Goal: Information Seeking & Learning: Check status

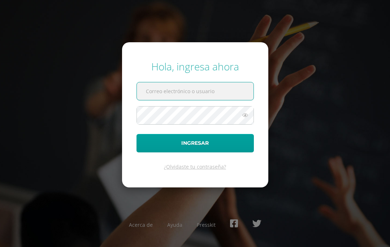
scroll to position [32, 0]
click at [218, 82] on input "text" at bounding box center [195, 91] width 117 height 18
type input "s.rodas.1adb@gmail.com"
click at [195, 152] on button "Ingresar" at bounding box center [194, 143] width 117 height 18
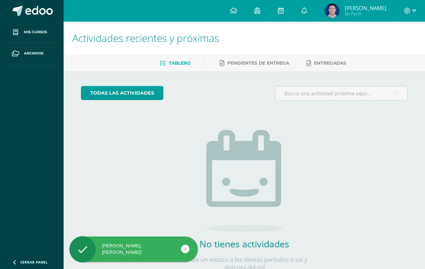
click at [330, 13] on img at bounding box center [332, 11] width 14 height 14
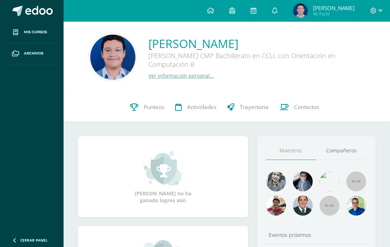
click at [148, 107] on span "Punteos" at bounding box center [154, 107] width 21 height 8
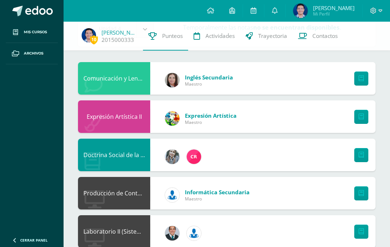
scroll to position [52, 0]
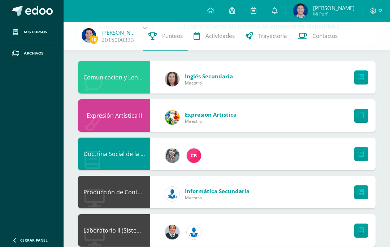
click at [157, 37] on link "Punteos" at bounding box center [165, 36] width 45 height 29
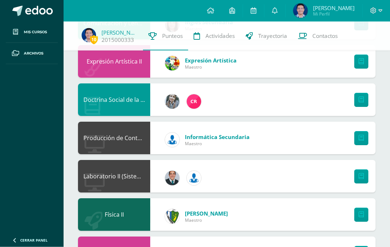
scroll to position [112, 0]
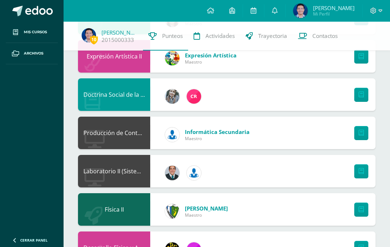
click at [169, 35] on span "Punteos" at bounding box center [172, 36] width 21 height 8
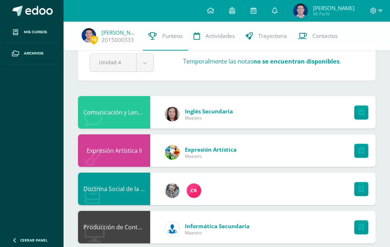
scroll to position [16, 0]
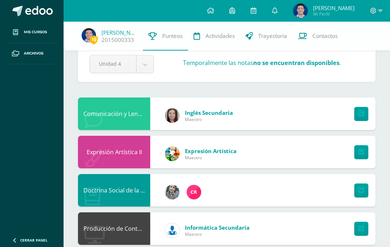
click at [220, 38] on span "Actividades" at bounding box center [219, 36] width 29 height 8
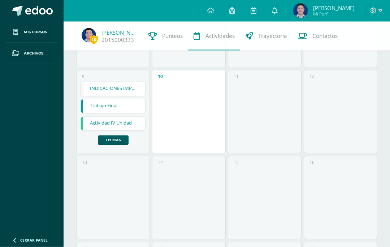
scroll to position [204, 0]
click at [114, 142] on link "+17 más" at bounding box center [113, 141] width 31 height 9
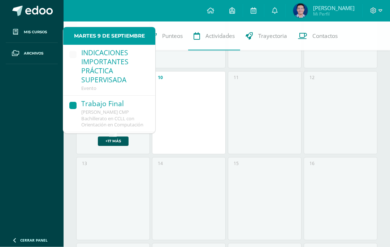
scroll to position [204, 0]
click at [116, 141] on link "+17 más" at bounding box center [113, 140] width 31 height 9
click at [112, 141] on link "+17 más" at bounding box center [113, 140] width 31 height 9
click at [113, 139] on link "+17 más" at bounding box center [113, 140] width 31 height 9
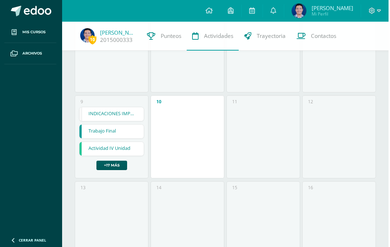
scroll to position [181, 0]
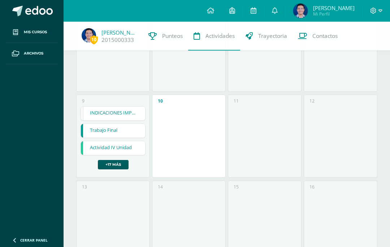
click at [118, 166] on link "+17 más" at bounding box center [113, 164] width 31 height 9
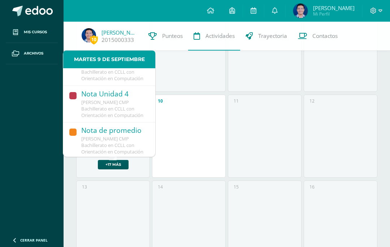
scroll to position [653, 0]
click at [130, 136] on span "Quinto Bachillerato CMP Bachillerato en CCLL con Orientación en Computación" at bounding box center [112, 145] width 62 height 19
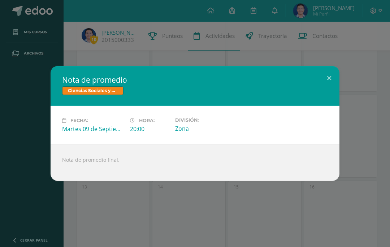
click at [110, 95] on span "Ciencias Sociales y Formación Ciudadana 5" at bounding box center [92, 90] width 61 height 9
click at [109, 133] on div "Martes 09 de Septiembre" at bounding box center [93, 129] width 62 height 8
click at [104, 176] on div "Nota de promedio final." at bounding box center [195, 162] width 289 height 36
click at [329, 91] on button at bounding box center [329, 78] width 21 height 25
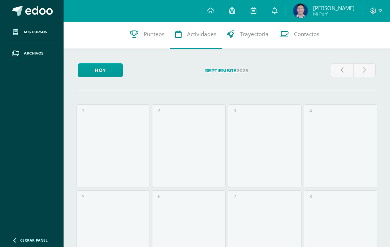
scroll to position [0, 0]
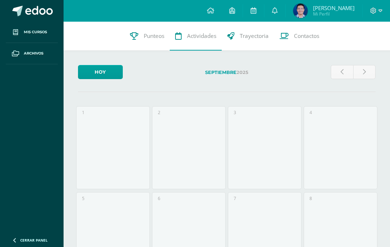
click at [262, 35] on span "Trayectoria" at bounding box center [254, 36] width 29 height 8
click at [308, 36] on span "Contactos" at bounding box center [306, 36] width 25 height 8
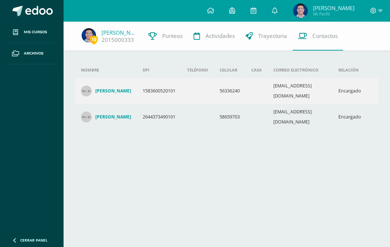
click at [282, 32] on span "Trayectoria" at bounding box center [272, 36] width 29 height 8
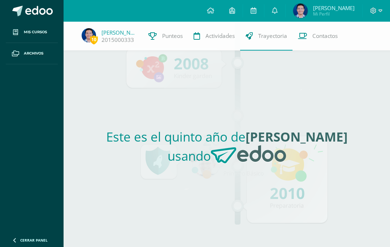
click at [227, 36] on span "Actividades" at bounding box center [219, 36] width 29 height 8
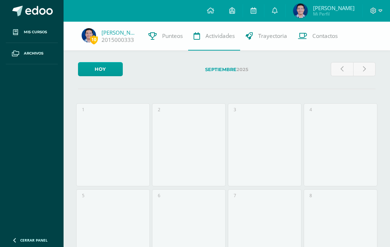
click at [164, 37] on span "Punteos" at bounding box center [172, 36] width 21 height 8
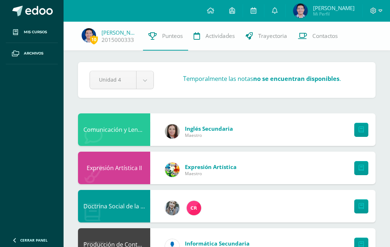
click at [377, 9] on span at bounding box center [376, 11] width 12 height 8
click at [272, 10] on icon at bounding box center [275, 10] width 6 height 6
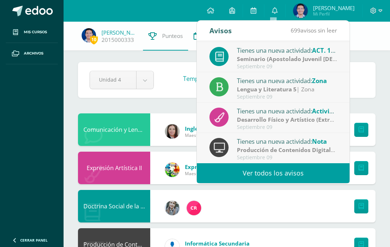
scroll to position [120, 0]
click at [269, 173] on link "Ver todos los avisos" at bounding box center [273, 173] width 153 height 20
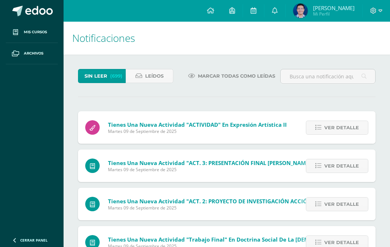
click at [273, 13] on icon at bounding box center [275, 10] width 6 height 6
click at [257, 8] on link at bounding box center [253, 11] width 21 height 22
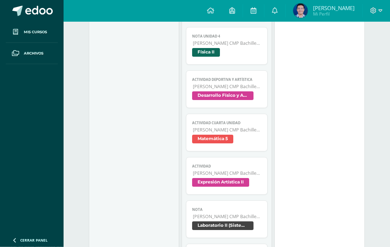
scroll to position [279, 0]
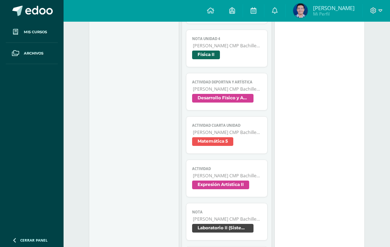
click at [226, 144] on span "Matemática 5" at bounding box center [212, 142] width 41 height 9
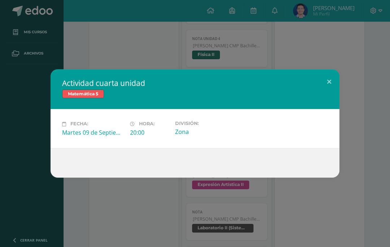
click at [326, 84] on button at bounding box center [329, 81] width 21 height 25
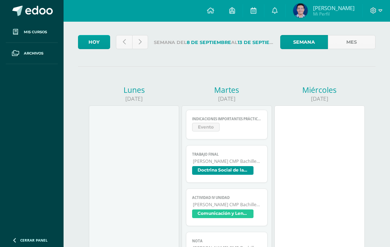
scroll to position [0, 0]
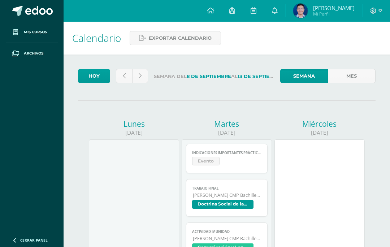
click at [298, 9] on img at bounding box center [300, 11] width 14 height 14
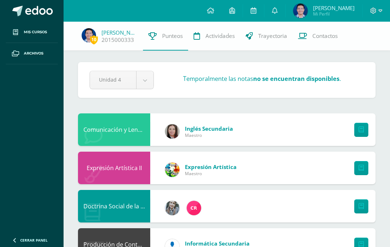
click at [377, 8] on span at bounding box center [376, 11] width 12 height 8
click at [356, 48] on span "Cerrar sesión" at bounding box center [358, 49] width 32 height 7
